Goal: Information Seeking & Learning: Learn about a topic

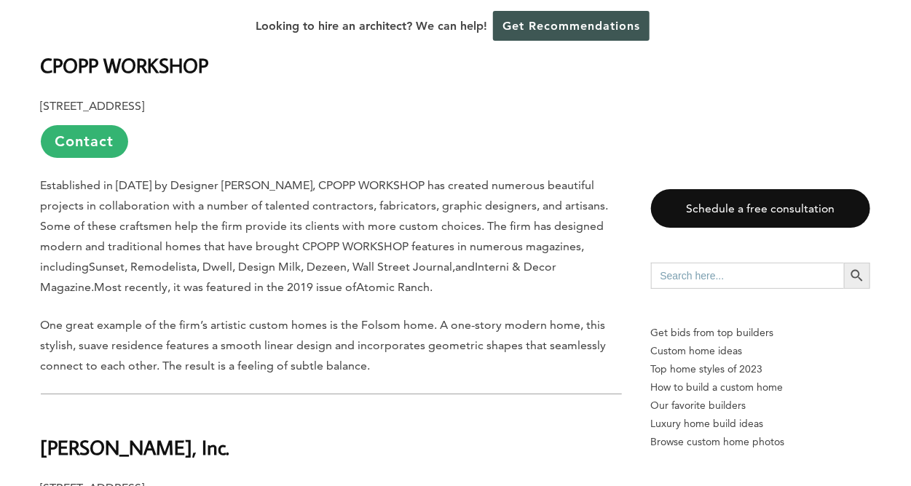
scroll to position [1989, 0]
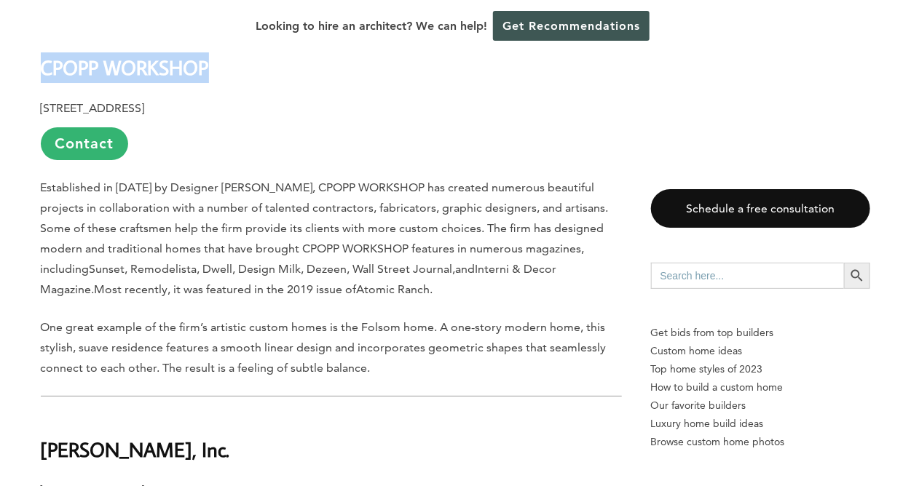
drag, startPoint x: 206, startPoint y: 71, endPoint x: 41, endPoint y: 66, distance: 165.4
click at [41, 66] on b "CPOPP WORKSHOP" at bounding box center [125, 67] width 168 height 25
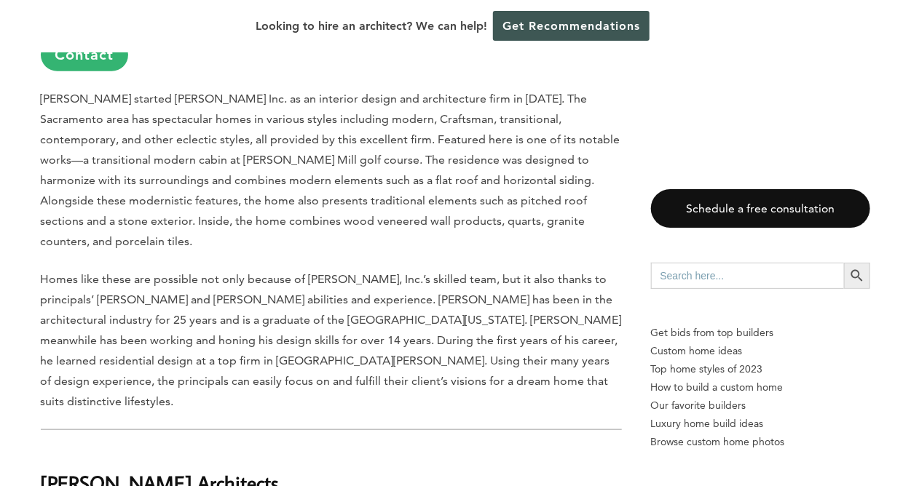
scroll to position [2463, 0]
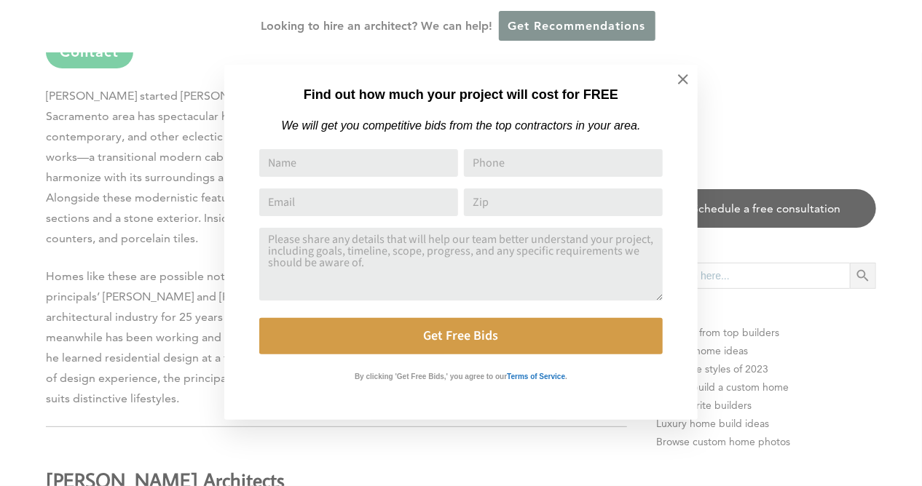
click at [50, 307] on div "Find out how much your project will cost for FREE We will get you competitive b…" at bounding box center [461, 243] width 922 height 486
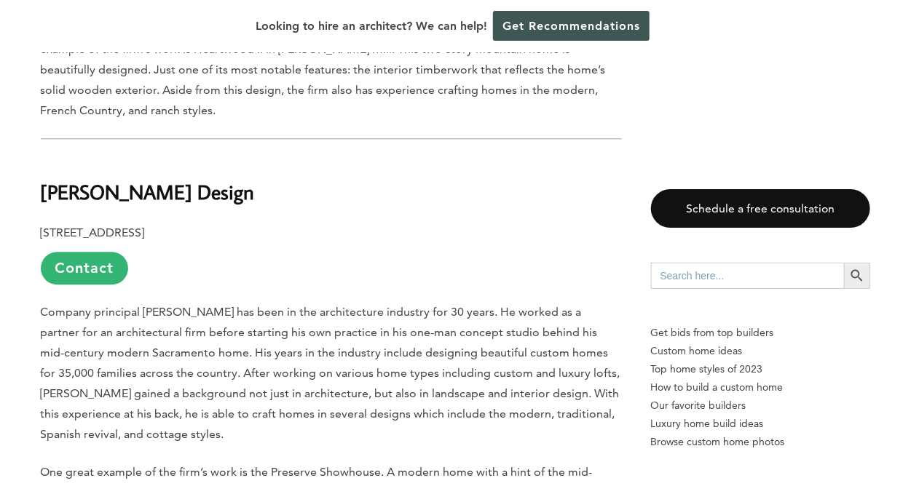
scroll to position [5552, 0]
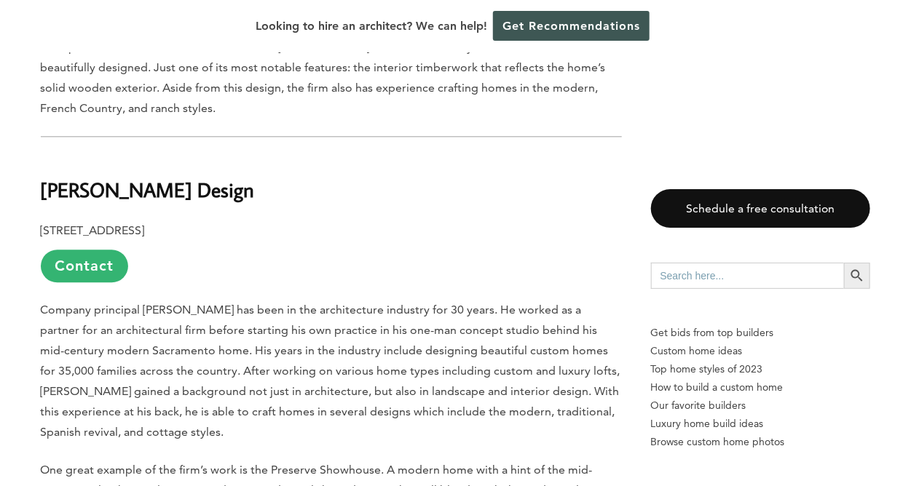
drag, startPoint x: 226, startPoint y: 111, endPoint x: 7, endPoint y: 108, distance: 219.2
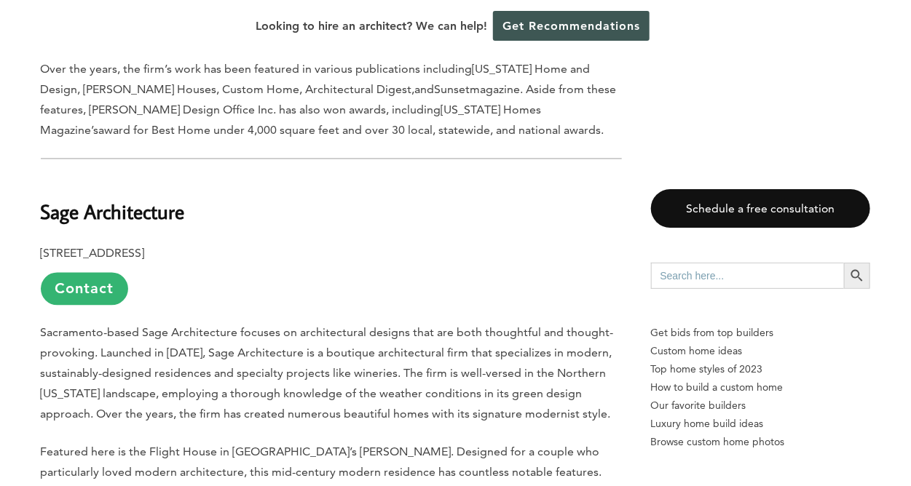
scroll to position [7427, 0]
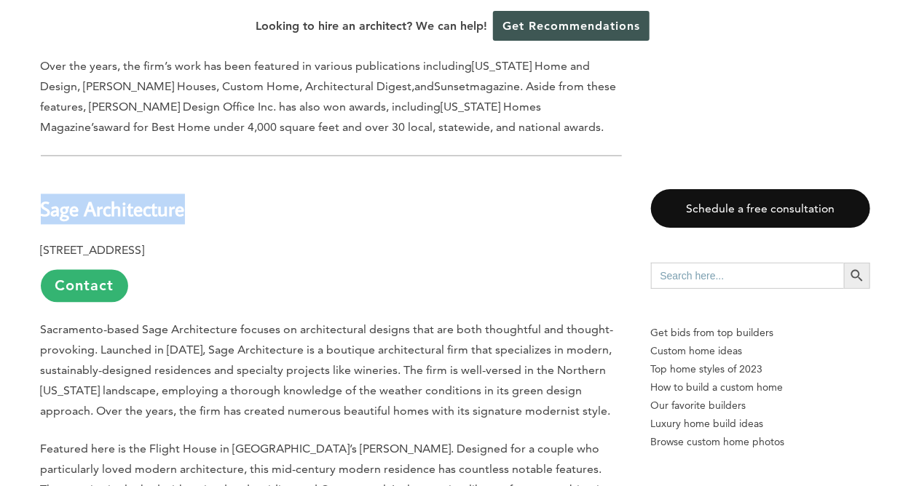
drag, startPoint x: 187, startPoint y: 65, endPoint x: 43, endPoint y: 60, distance: 144.3
click at [43, 174] on h2 "Sage Architecture" at bounding box center [331, 199] width 581 height 50
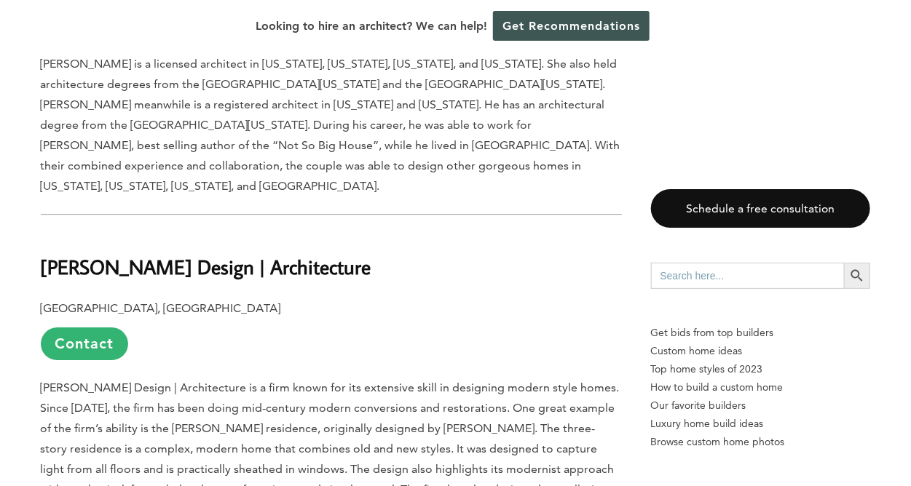
scroll to position [8033, 0]
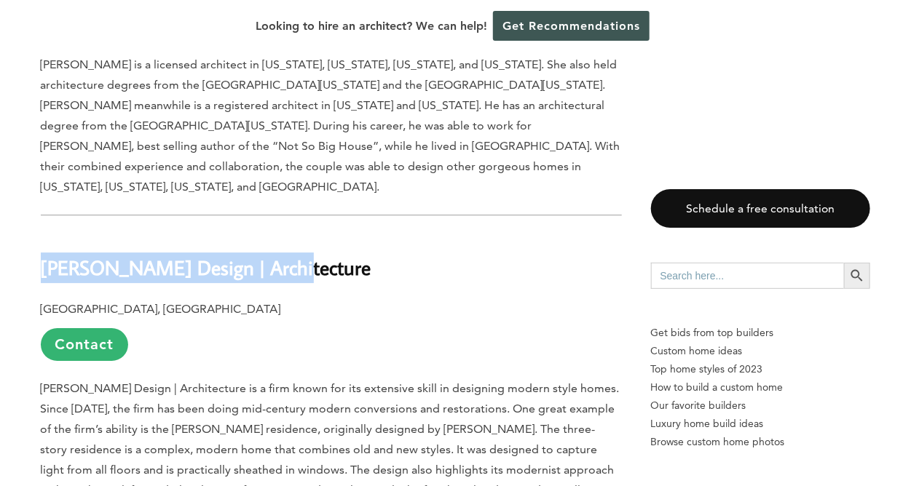
drag, startPoint x: 280, startPoint y: 106, endPoint x: 44, endPoint y: 98, distance: 236.1
click at [44, 233] on h2 "[PERSON_NAME] Design | Architecture" at bounding box center [331, 258] width 581 height 50
